Goal: Find specific page/section: Find specific page/section

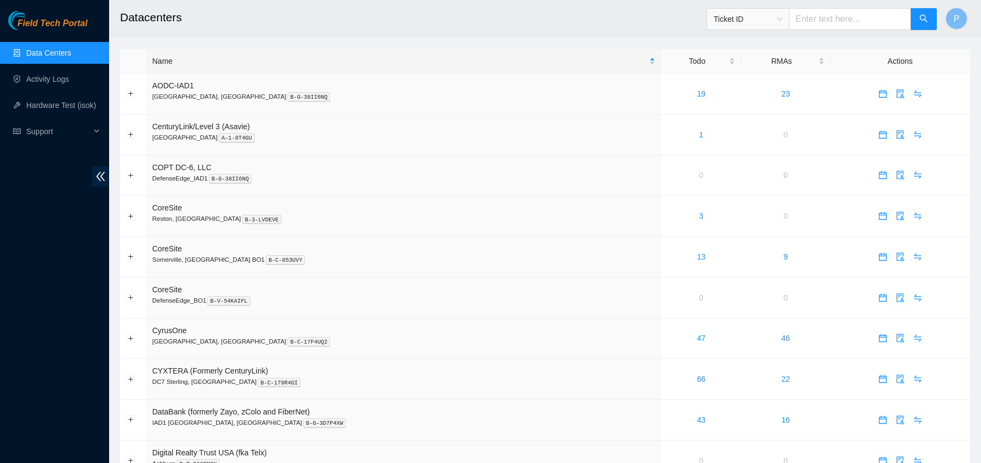
scroll to position [743, 0]
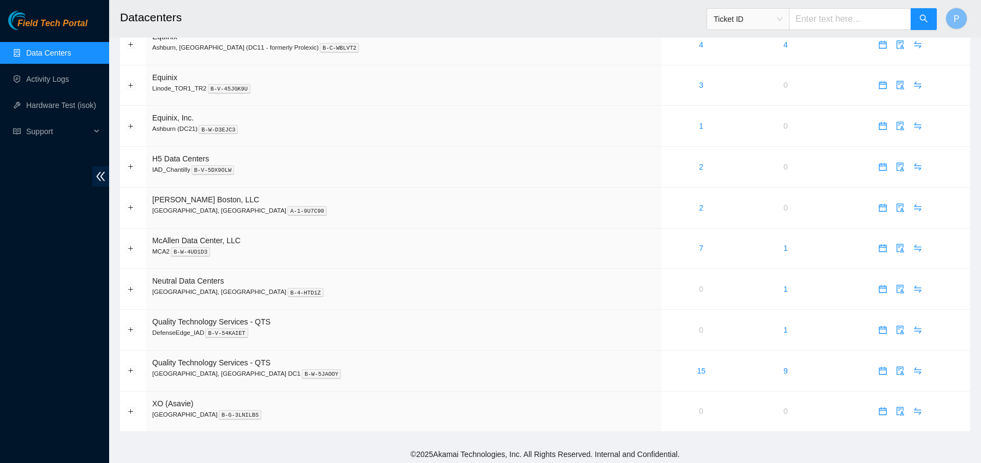
click at [67, 56] on link "Data Centers" at bounding box center [48, 53] width 45 height 9
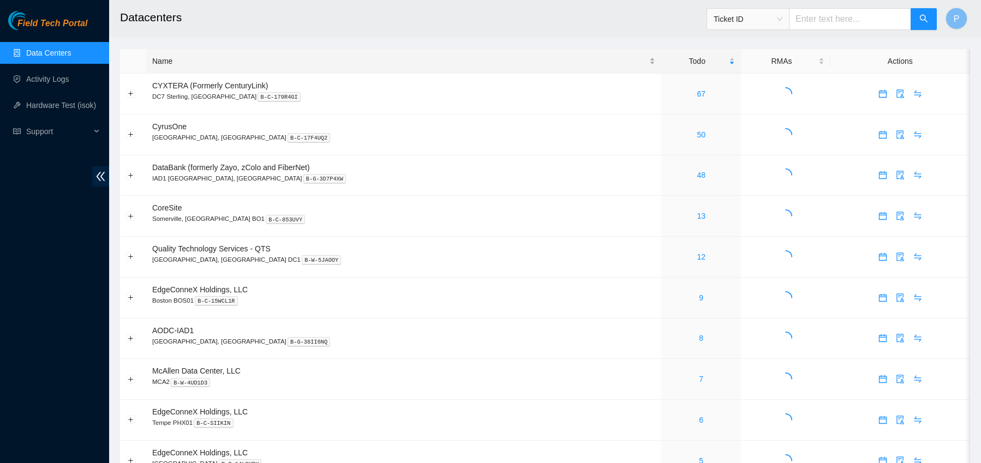
click at [181, 65] on div "Name" at bounding box center [403, 61] width 503 height 12
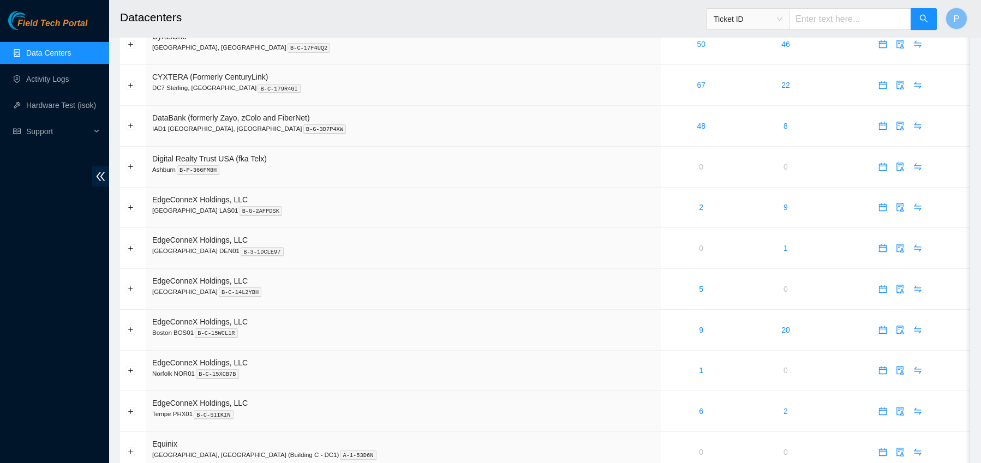
scroll to position [213, 0]
